Goal: Information Seeking & Learning: Learn about a topic

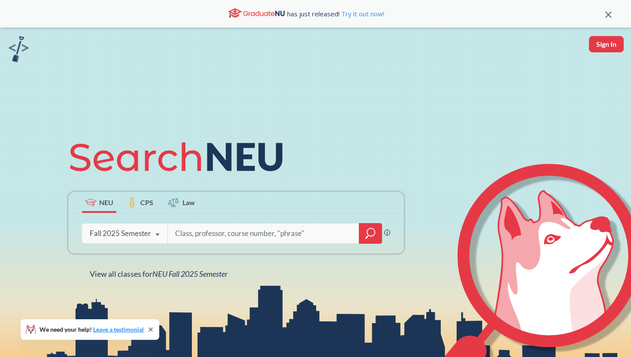
click at [218, 232] on input "search" at bounding box center [263, 233] width 179 height 18
type input "elementary german"
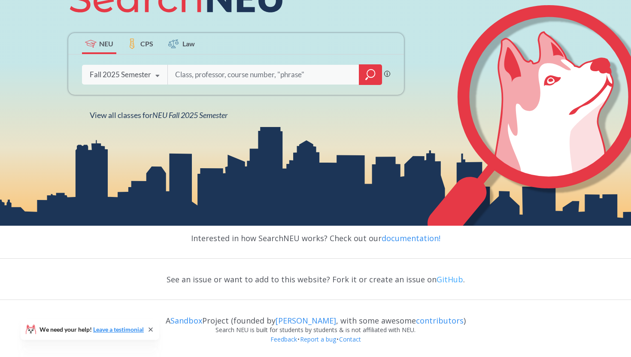
click at [441, 278] on link "GitHub" at bounding box center [450, 279] width 27 height 10
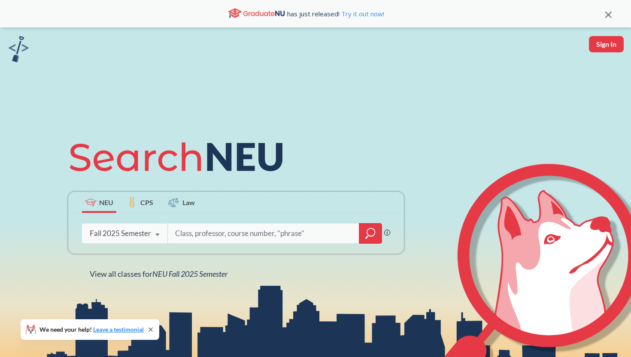
click at [218, 235] on input "search" at bounding box center [263, 233] width 179 height 18
type input "music everyday"
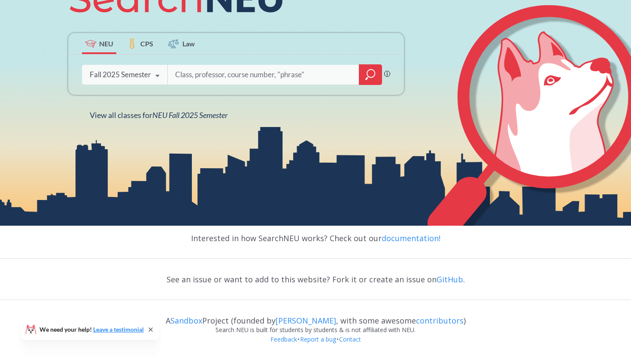
click at [231, 74] on input "search" at bounding box center [263, 75] width 179 height 18
click at [173, 48] on icon at bounding box center [173, 44] width 10 height 10
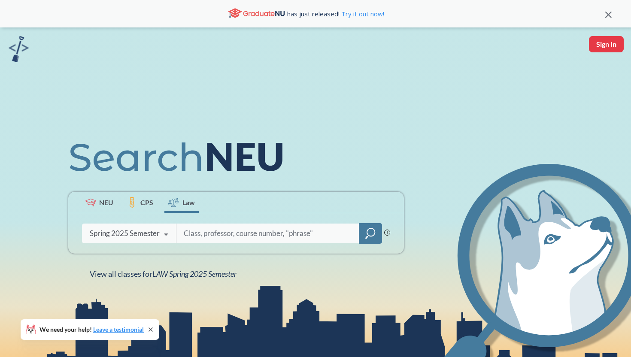
click at [95, 203] on icon at bounding box center [91, 203] width 12 height 8
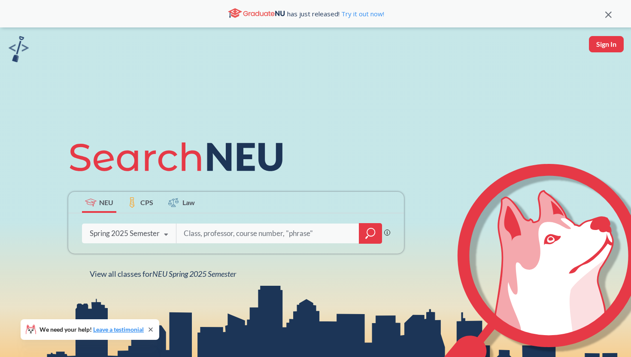
click at [221, 236] on input "search" at bounding box center [268, 233] width 170 height 18
click at [155, 234] on div "Spring 2025 Semester" at bounding box center [125, 233] width 70 height 9
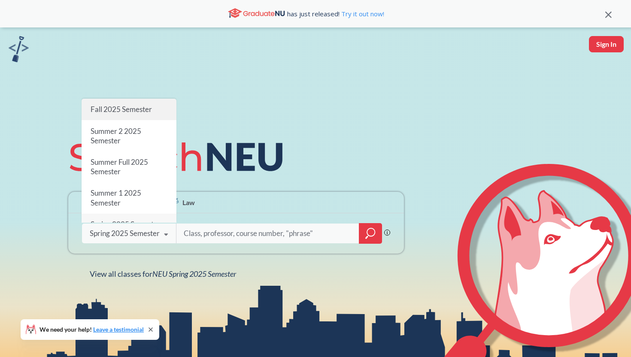
click at [143, 117] on div "Fall 2025 Semester" at bounding box center [129, 109] width 95 height 21
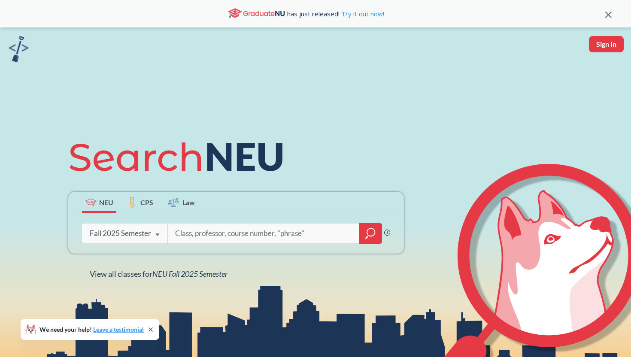
click at [218, 242] on input "search" at bounding box center [263, 233] width 179 height 18
type input "film music"
